Goal: Find specific page/section

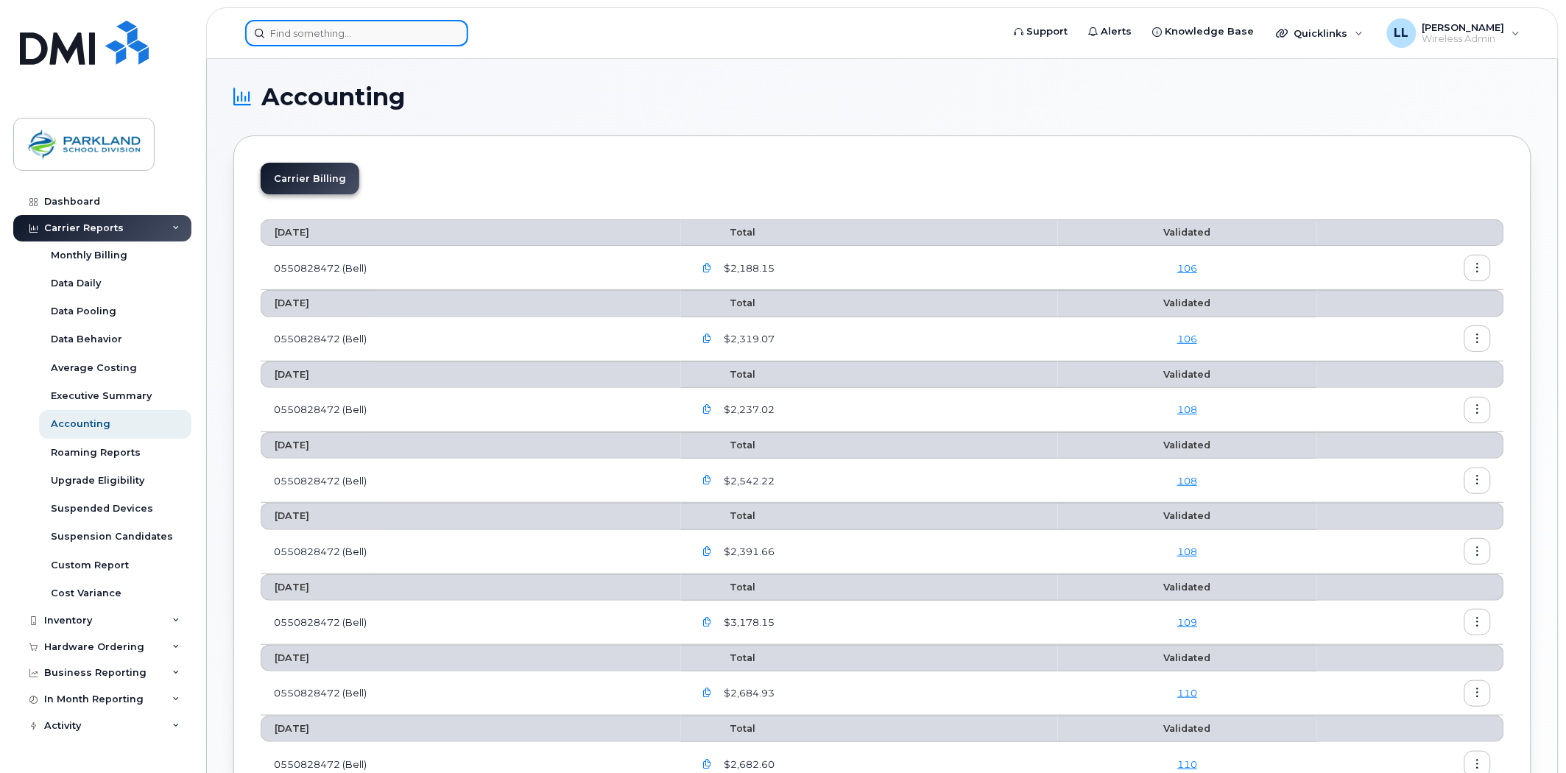
click at [335, 33] on input at bounding box center [356, 33] width 223 height 26
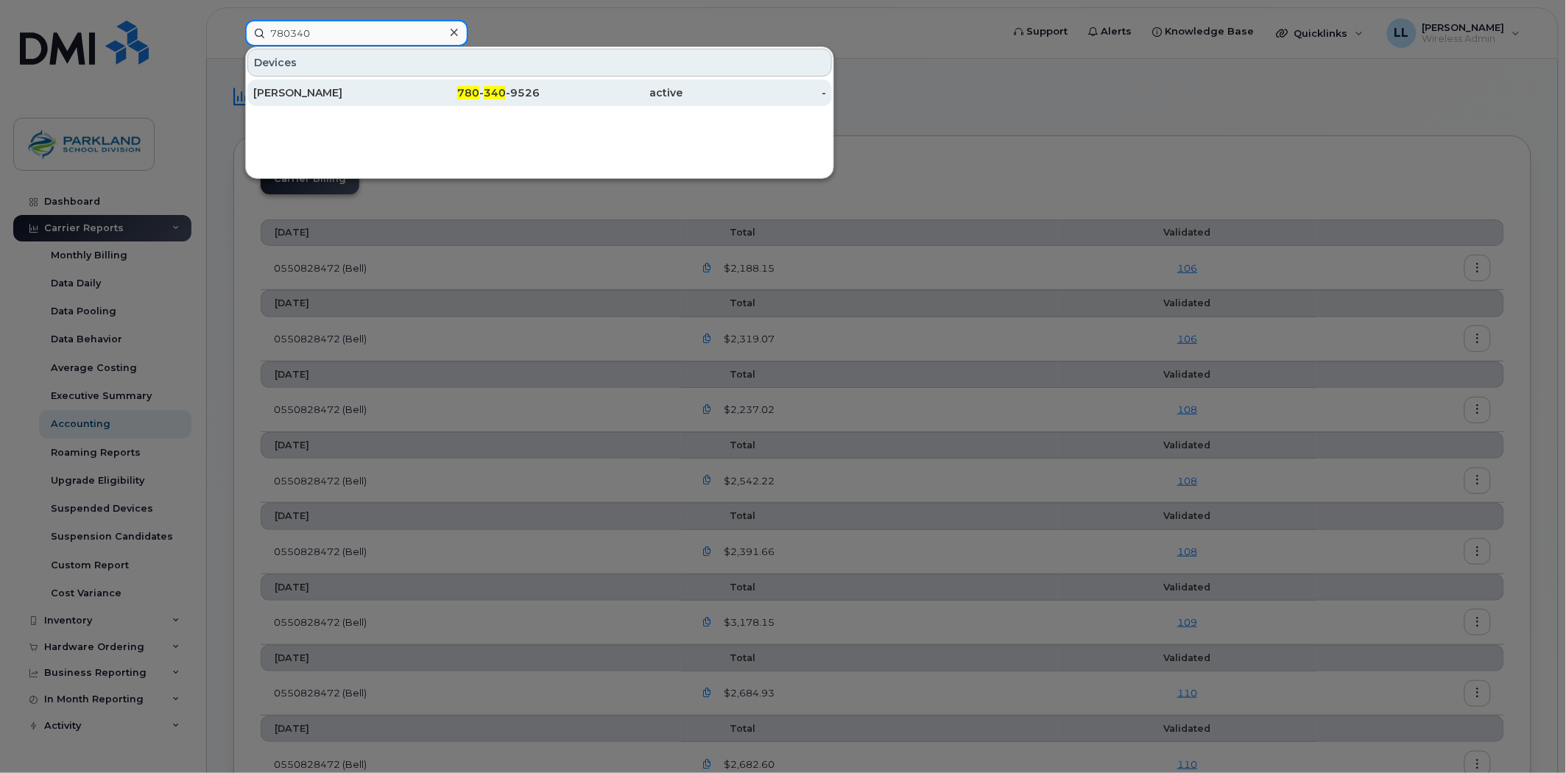
type input "780340"
click at [506, 87] on span "340" at bounding box center [495, 92] width 22 height 13
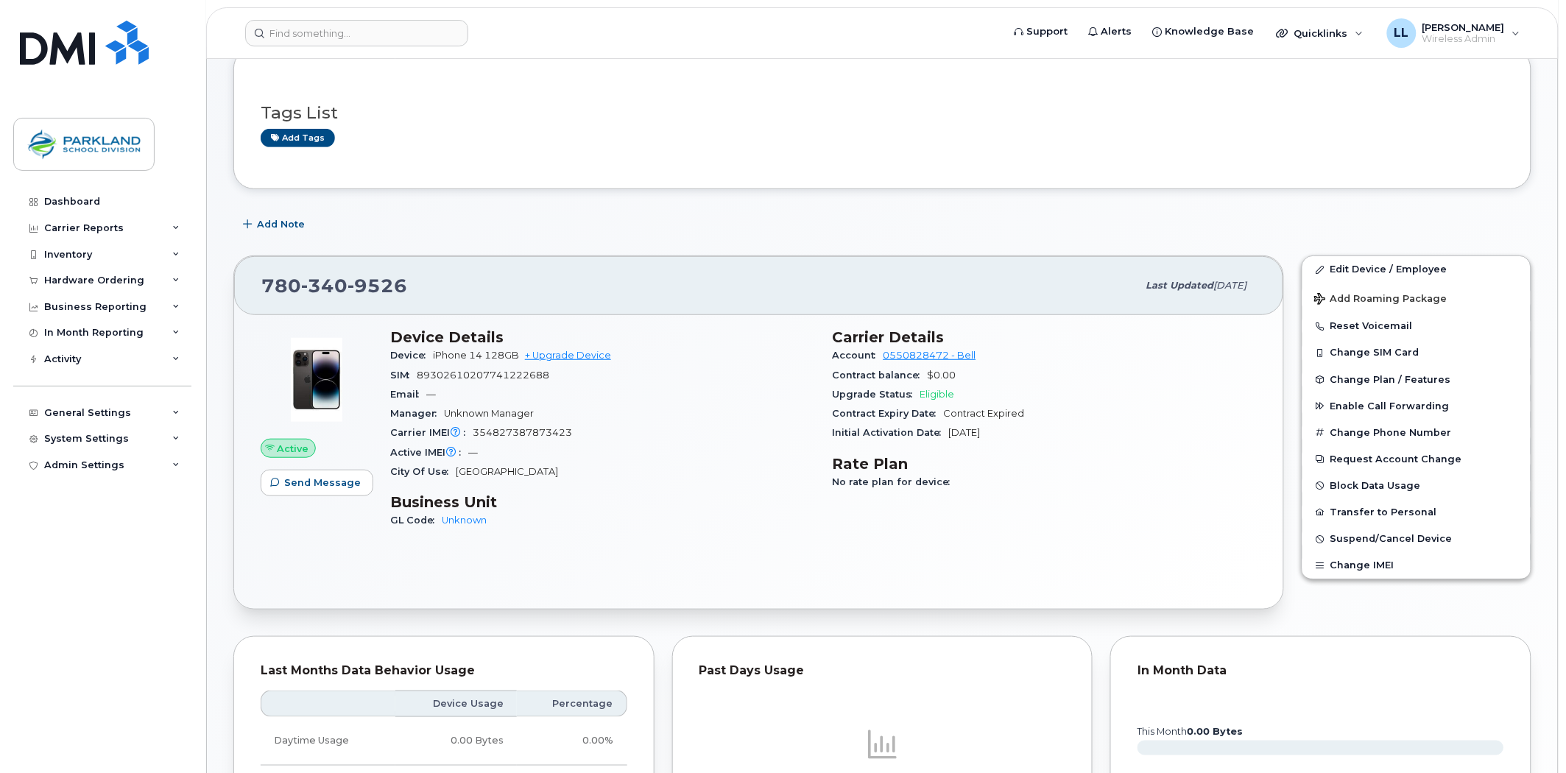
scroll to position [163, 0]
click at [1462, 33] on span "Wireless Admin" at bounding box center [1463, 39] width 82 height 12
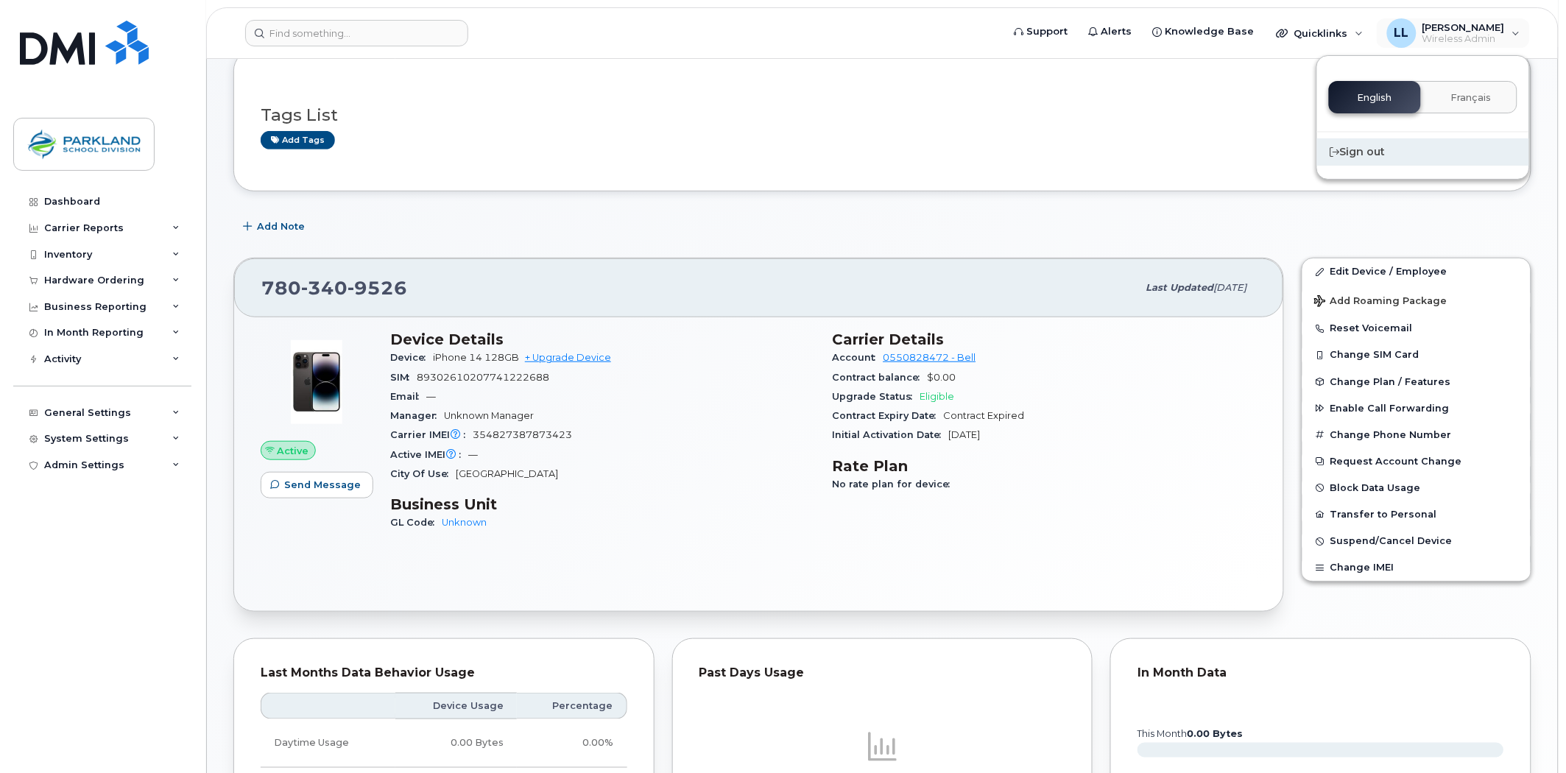
click at [1399, 152] on div "Sign out" at bounding box center [1423, 151] width 212 height 27
click at [1351, 152] on div "Sign out" at bounding box center [1423, 151] width 212 height 27
